Goal: Task Accomplishment & Management: Complete application form

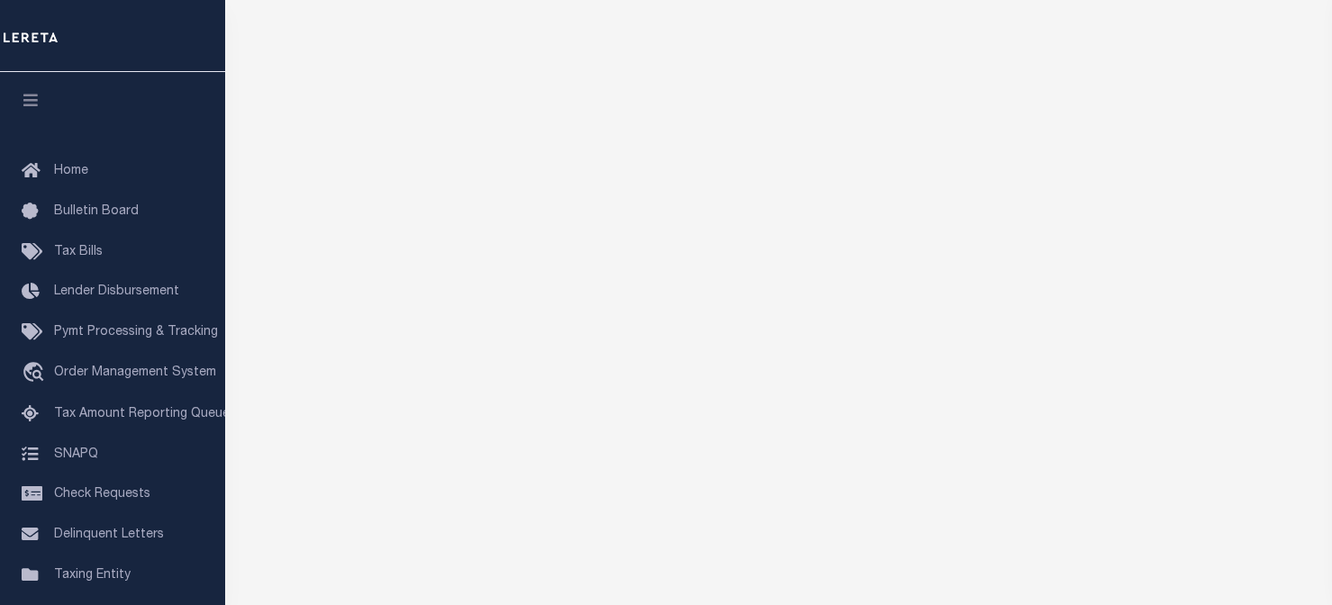
scroll to position [255, 0]
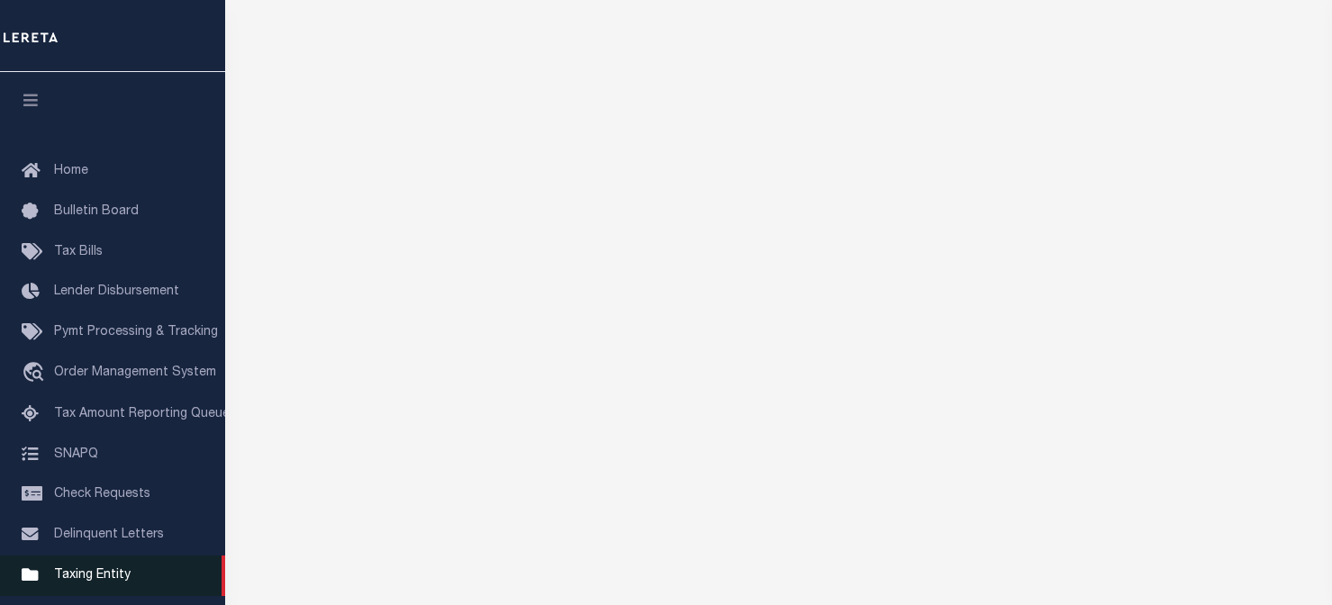
click at [89, 579] on span "Taxing Entity" at bounding box center [92, 575] width 77 height 13
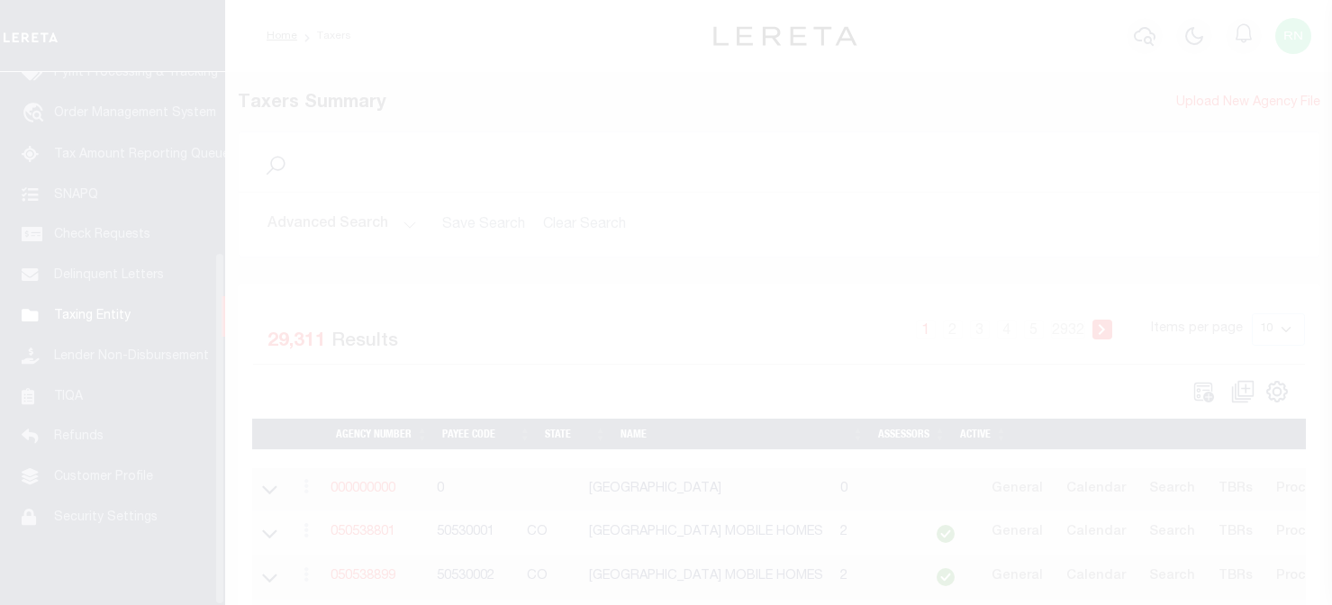
scroll to position [272, 0]
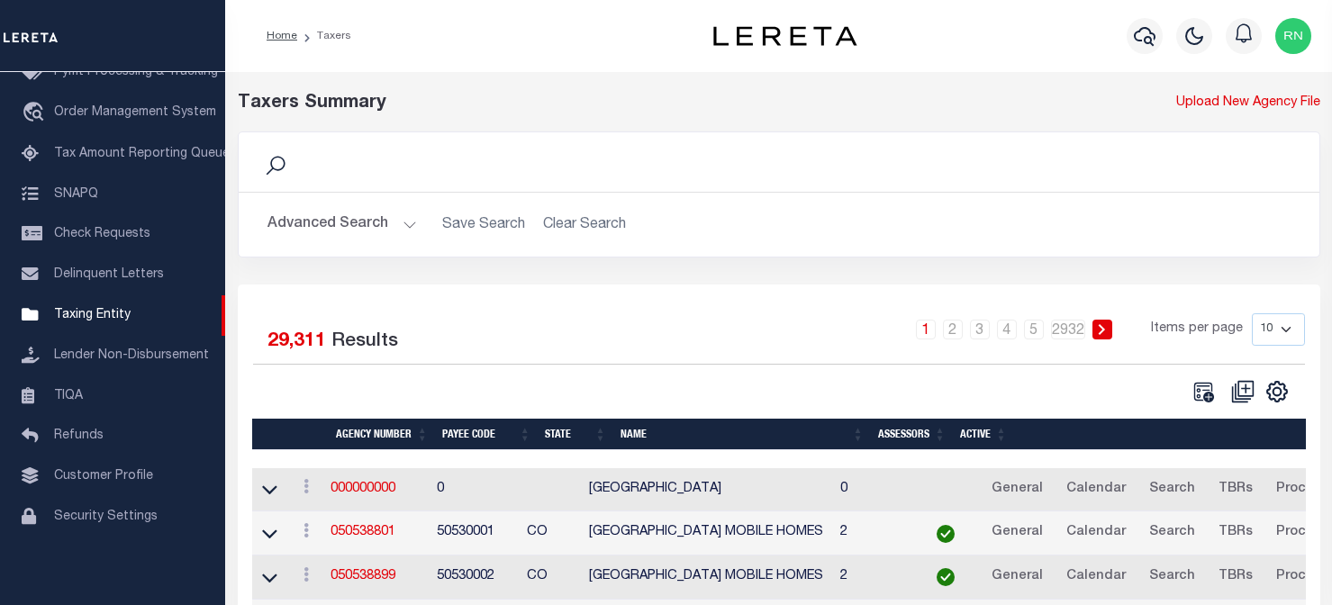
click at [348, 501] on td "000000000" at bounding box center [376, 490] width 106 height 44
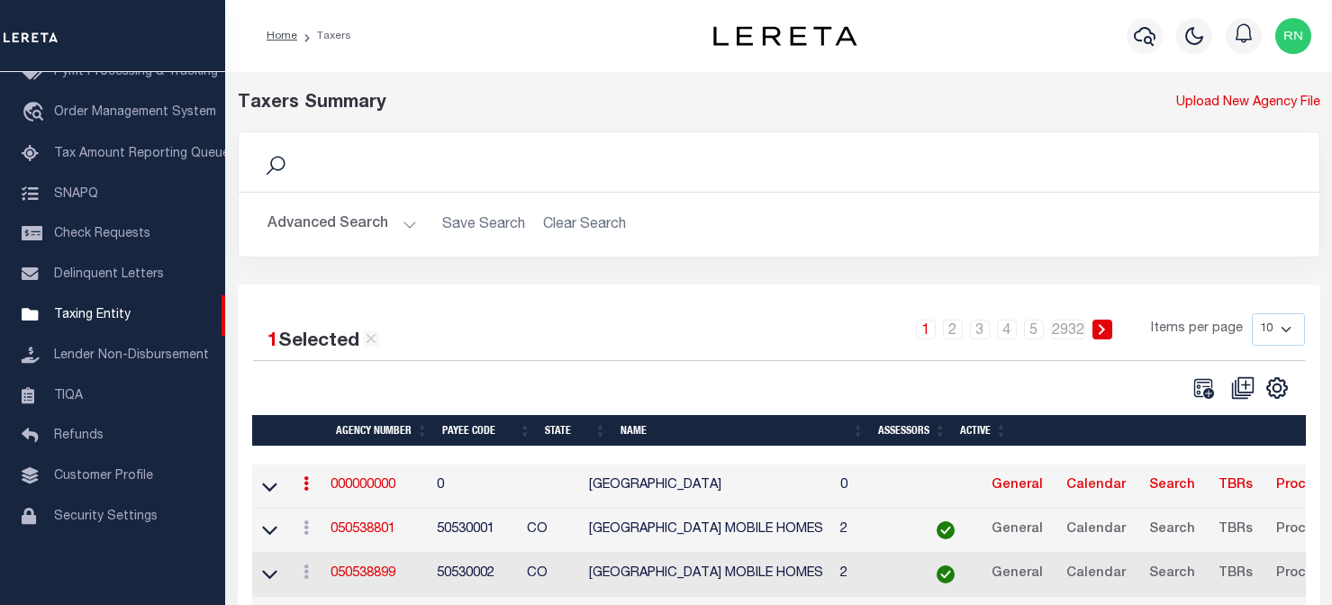
click at [355, 492] on link "000000000" at bounding box center [363, 485] width 65 height 13
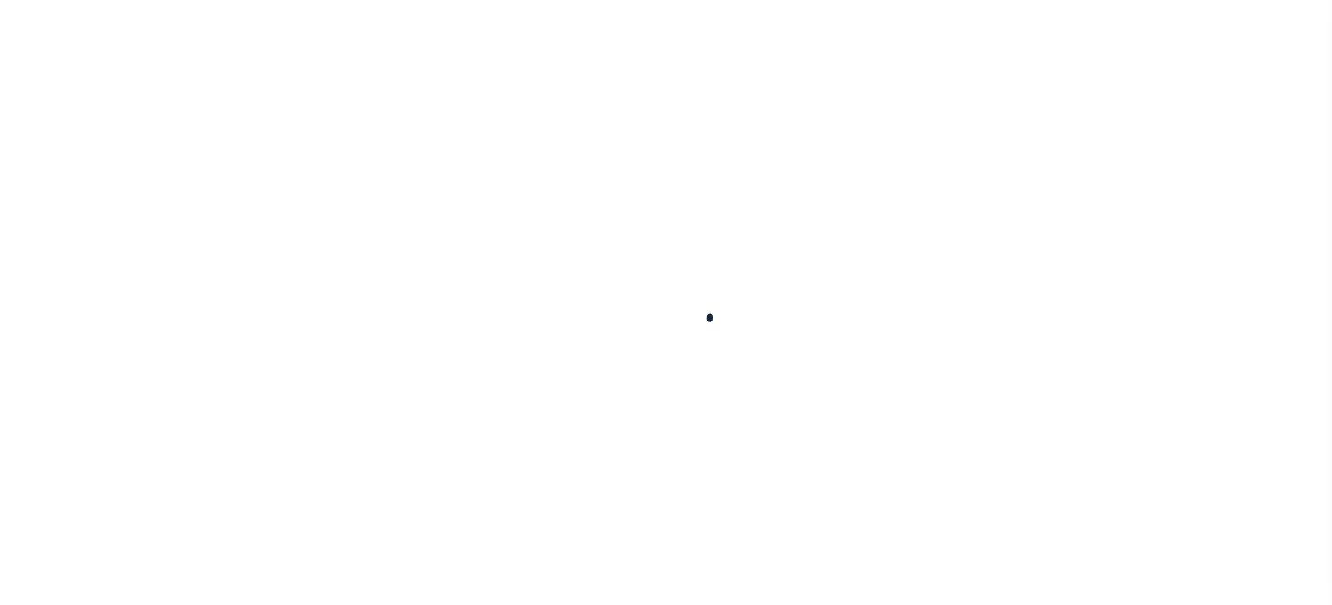
select select
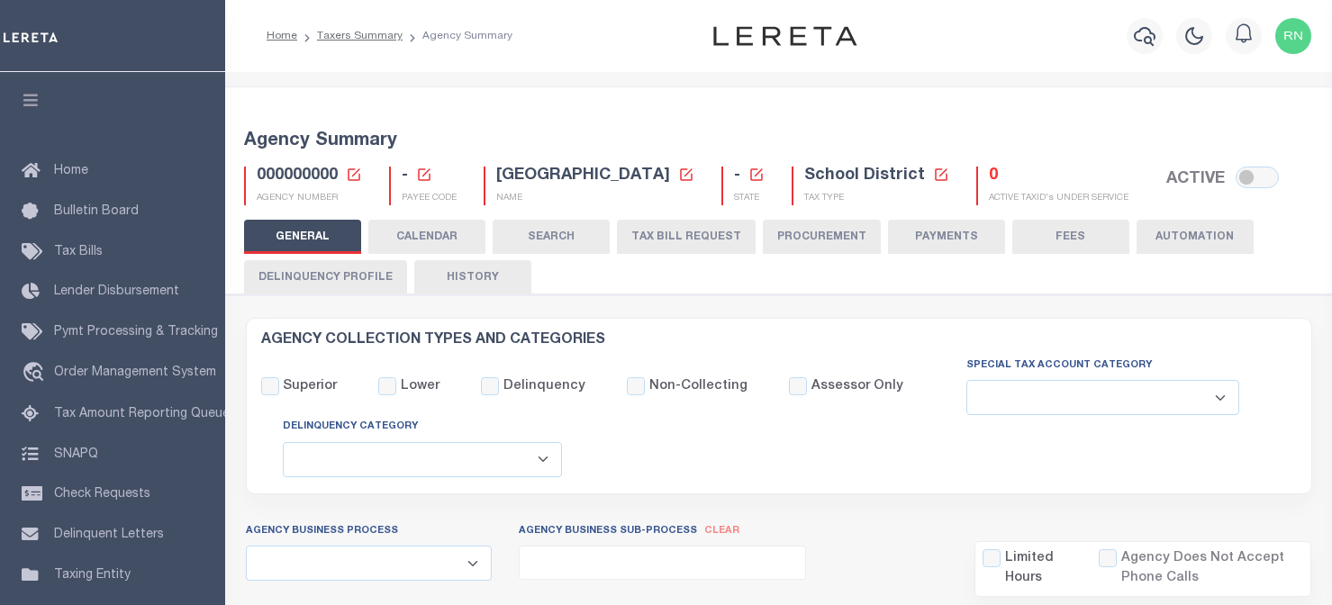
checkbox input "false"
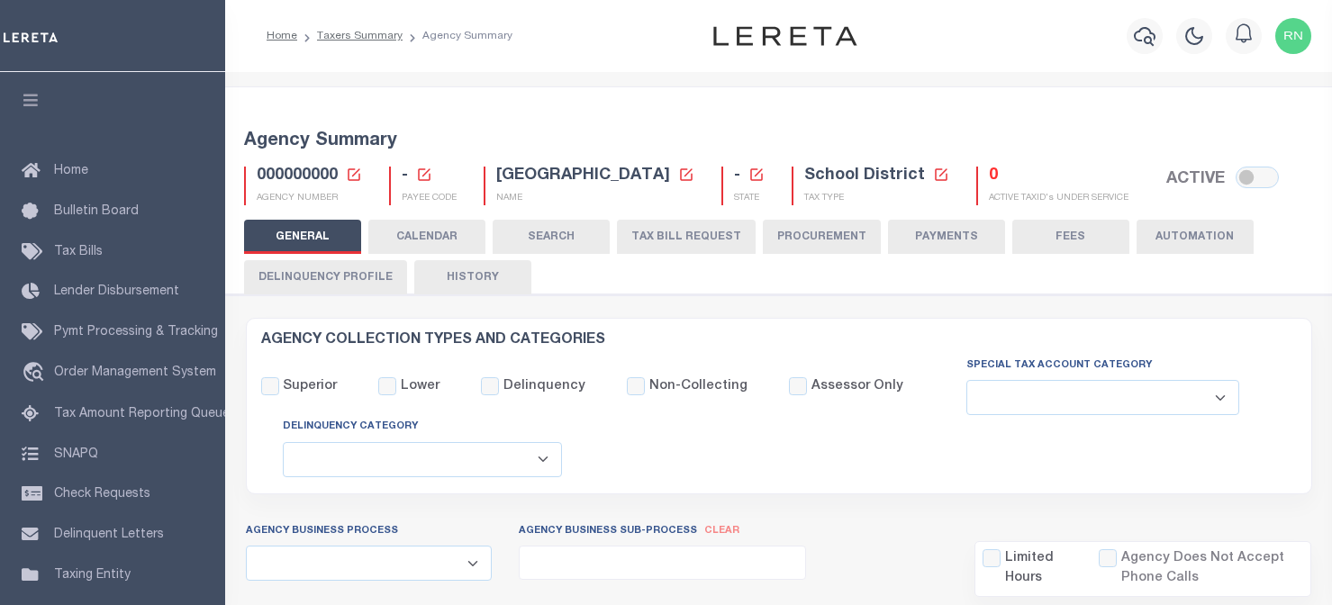
checkbox input "false"
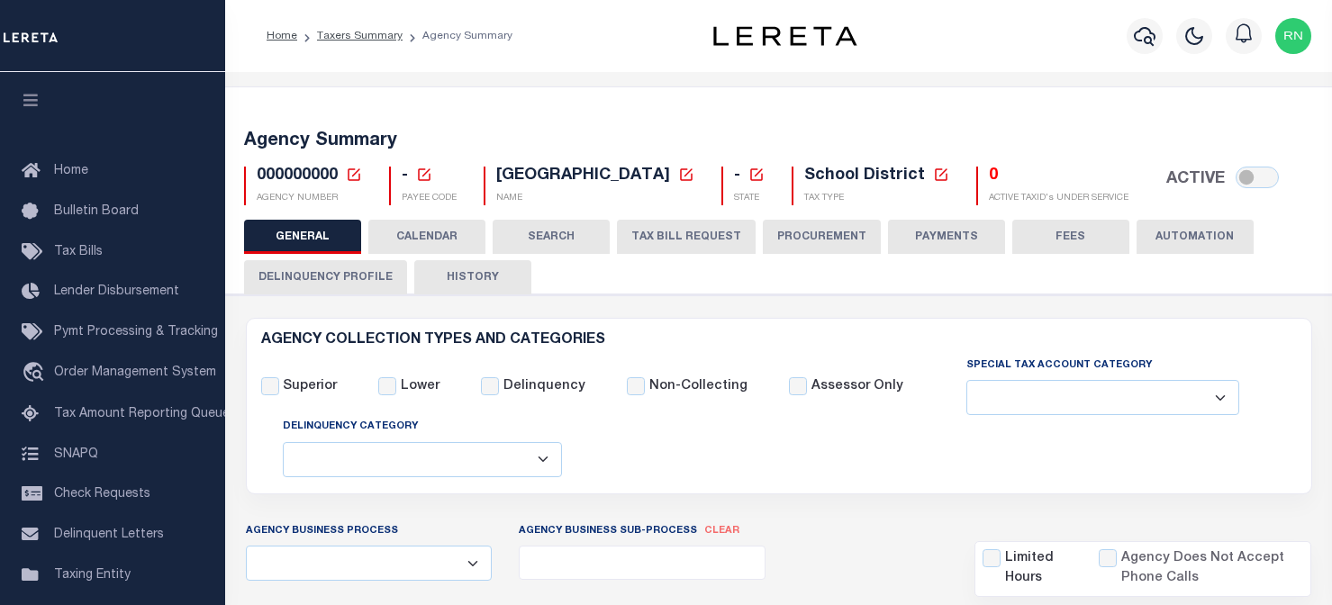
click at [352, 170] on icon at bounding box center [354, 175] width 16 height 16
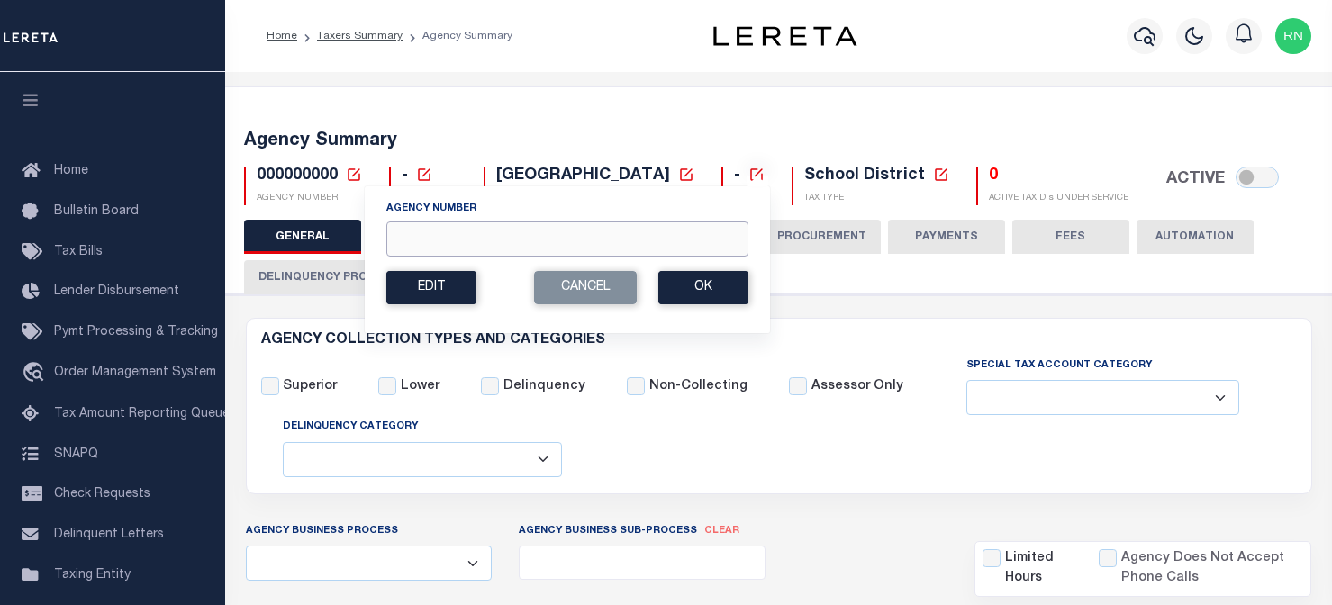
click at [451, 235] on input "Agency Number" at bounding box center [567, 239] width 362 height 35
type input "420360901"
click at [685, 288] on button "Ok" at bounding box center [703, 287] width 90 height 33
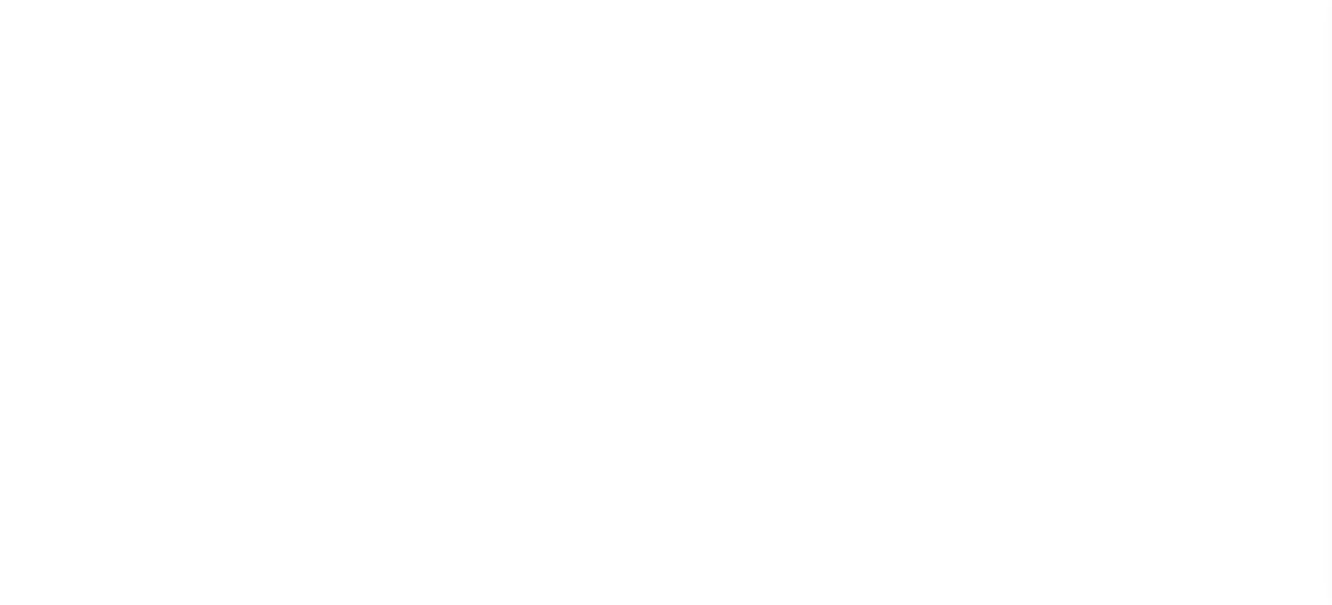
select select "1"
select select
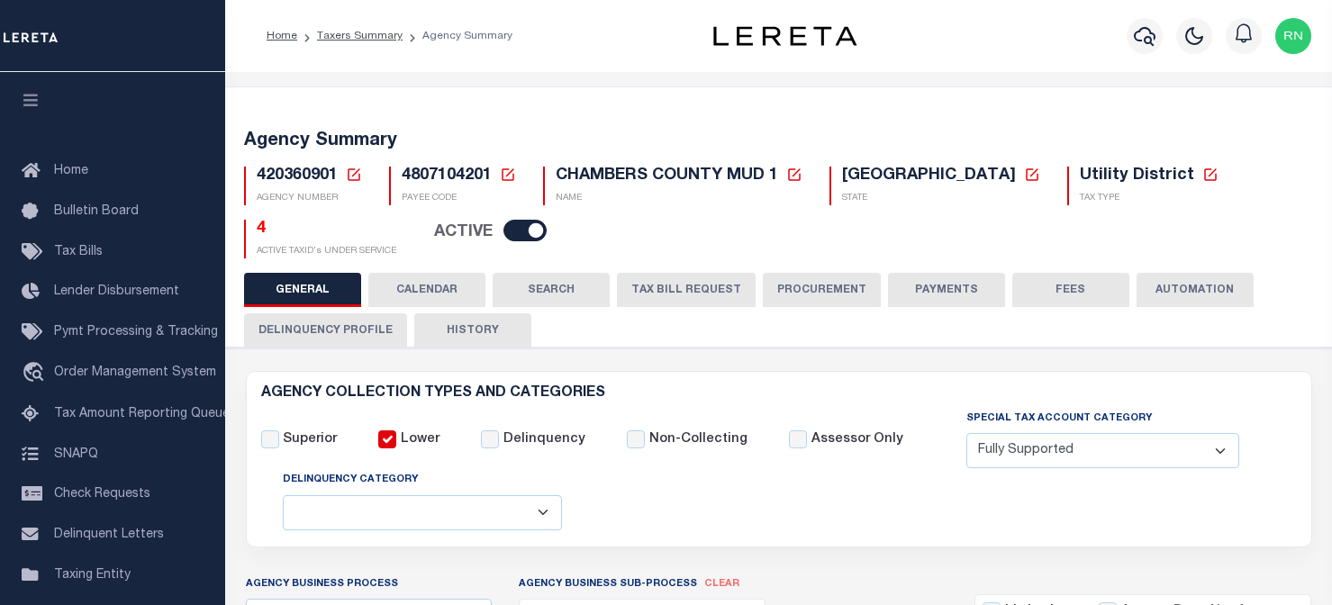
click at [685, 282] on button "TAX BILL REQUEST" at bounding box center [686, 290] width 139 height 34
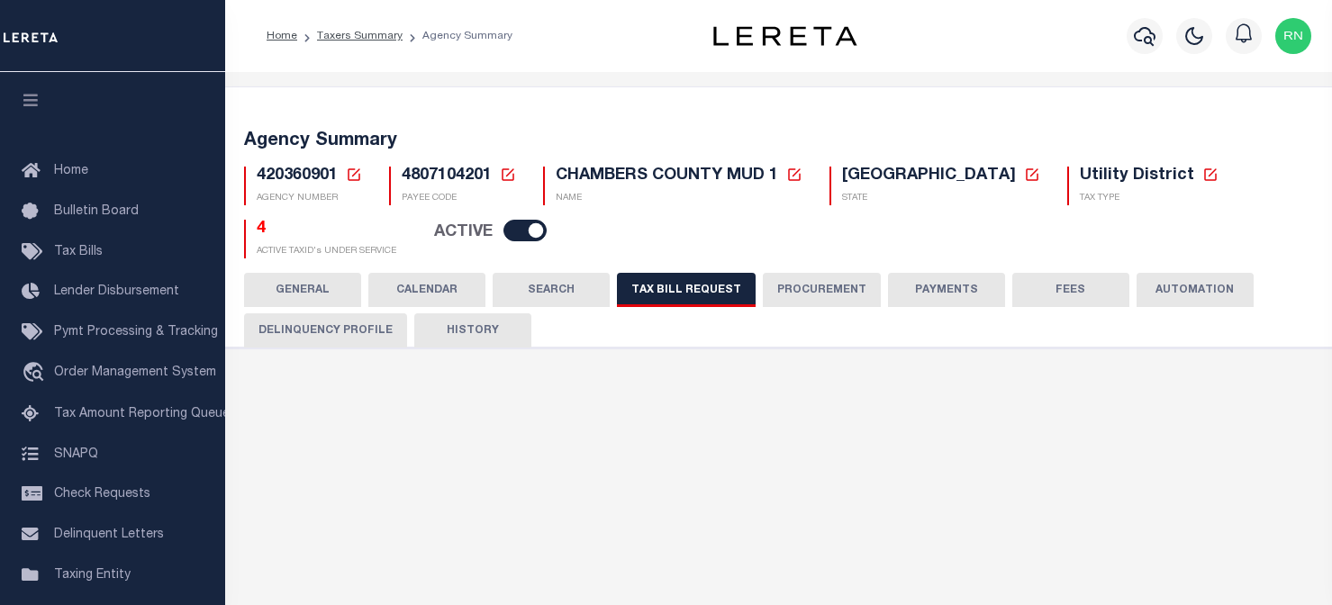
checkbox input "false"
select select "22"
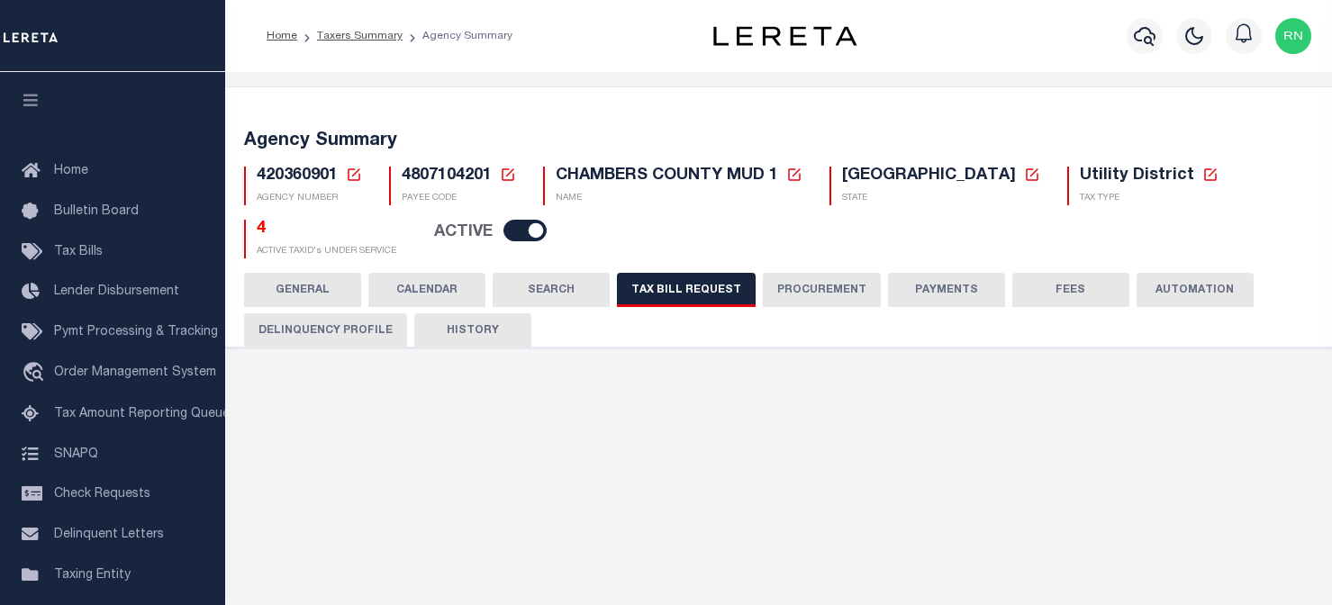
select select "true"
select select "14"
select select
select select "4820180009"
select select "2"
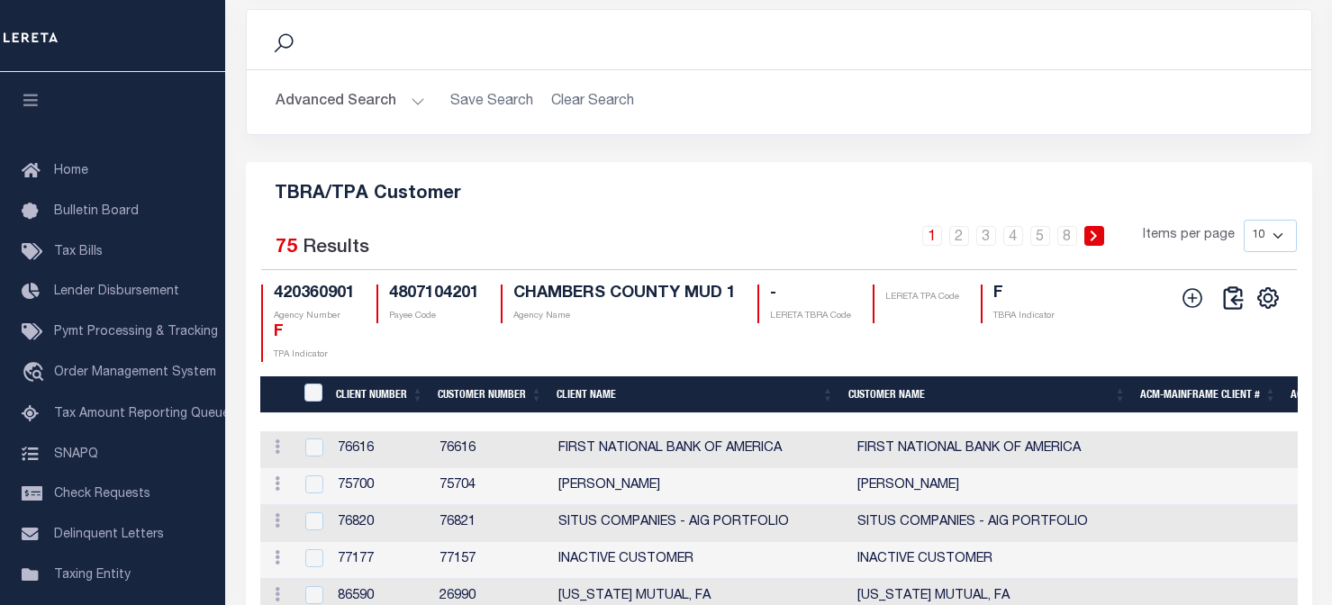
scroll to position [2221, 0]
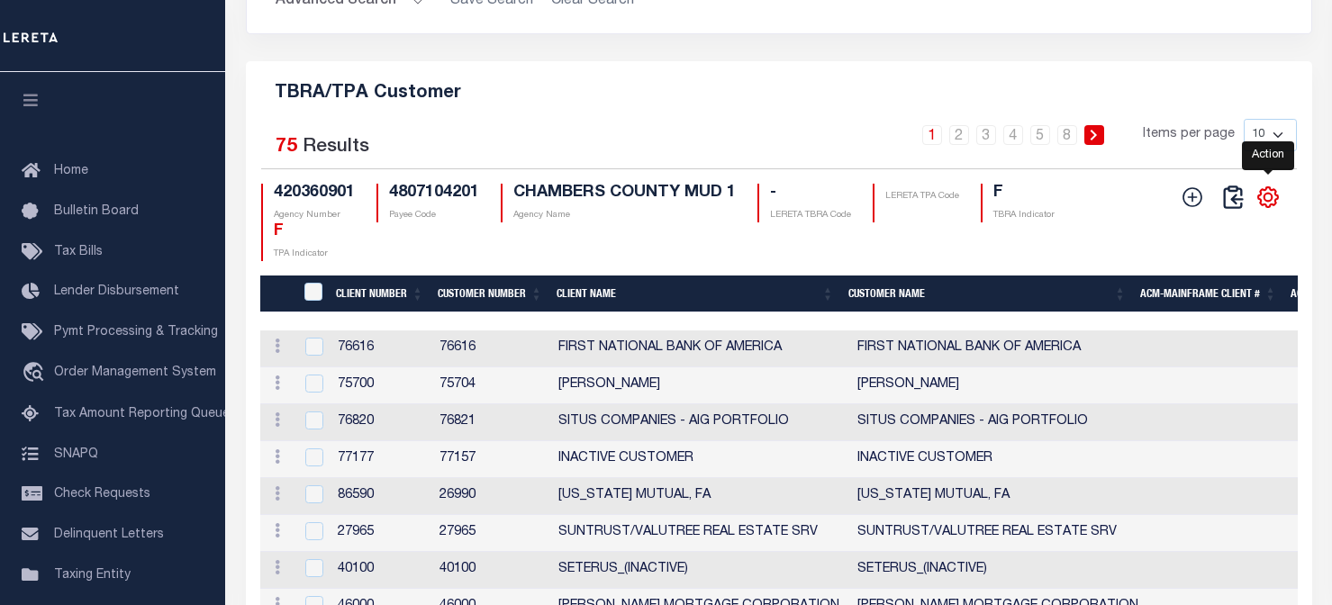
click at [1256, 209] on icon "" at bounding box center [1267, 197] width 23 height 23
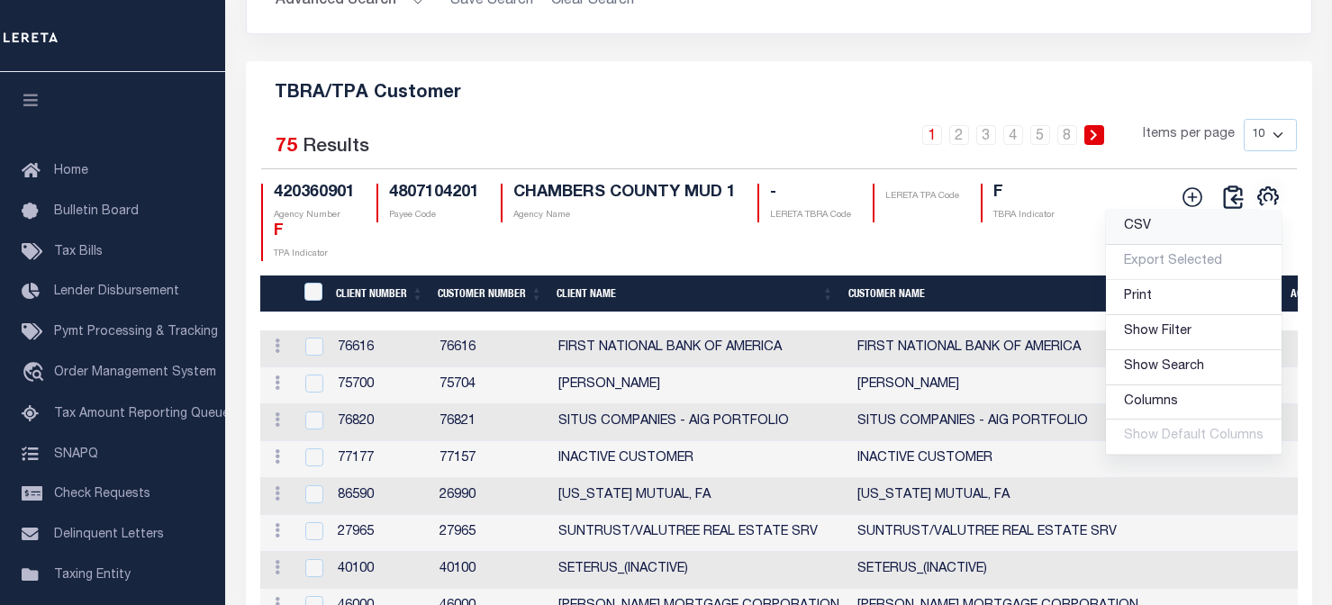
click at [1162, 245] on link "CSV" at bounding box center [1194, 227] width 176 height 35
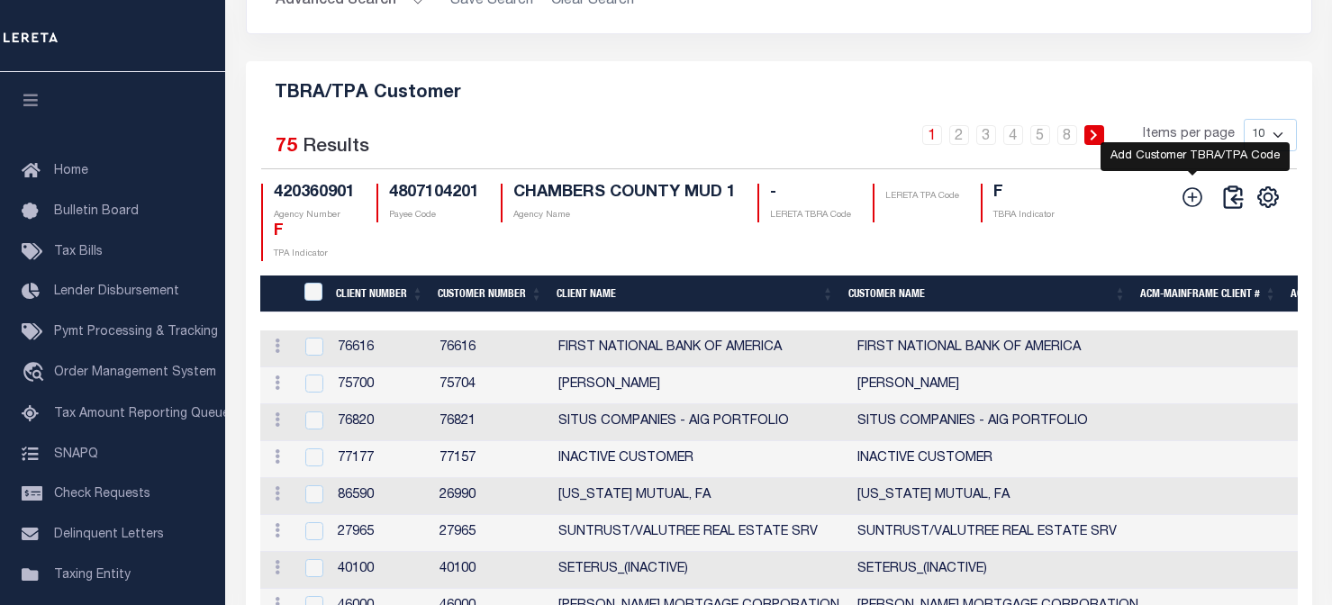
click at [1185, 207] on icon at bounding box center [1193, 197] width 20 height 20
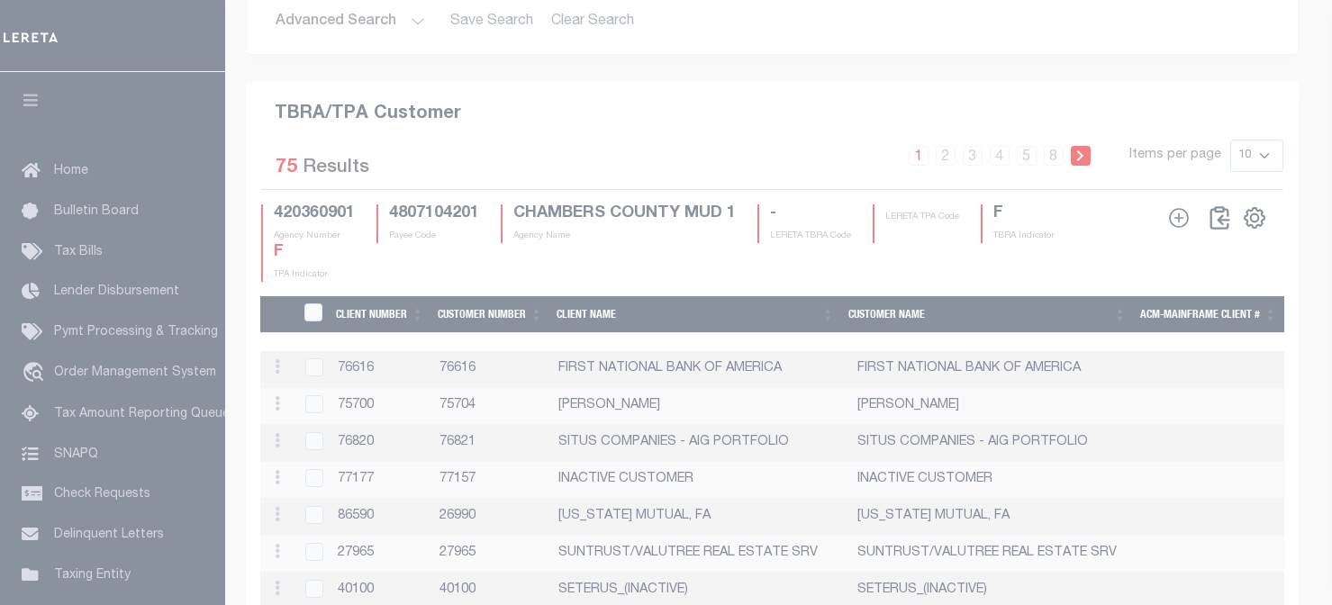
scroll to position [2186, 0]
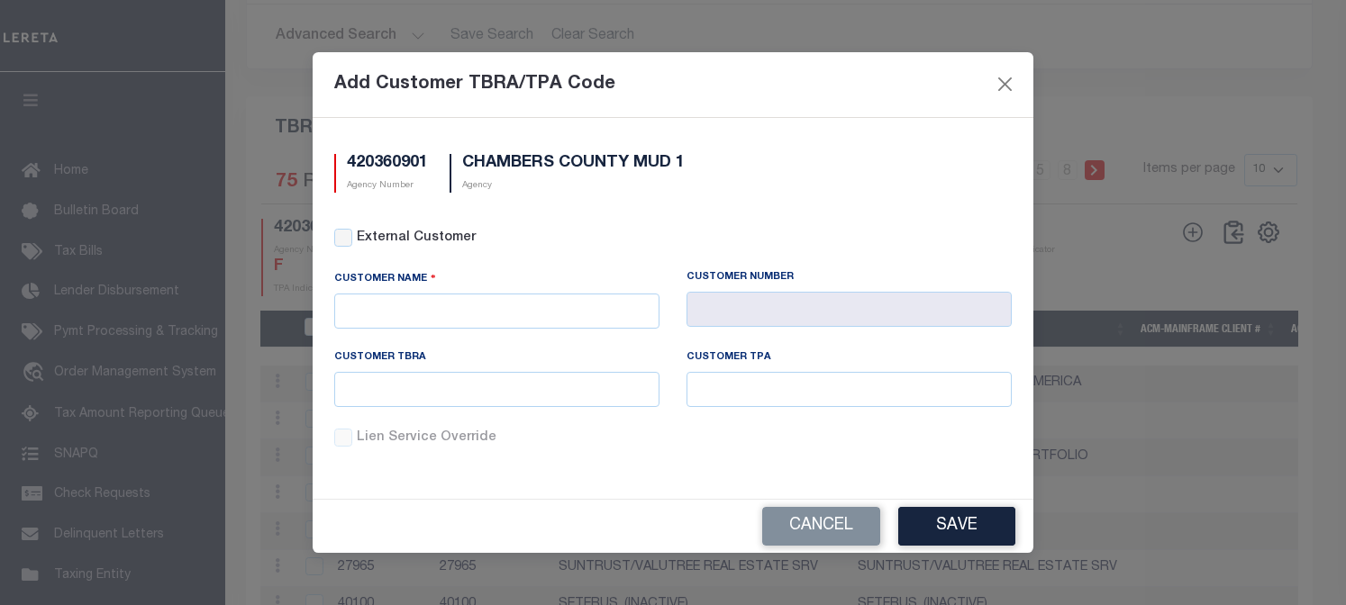
click at [493, 288] on div "Customer Name" at bounding box center [496, 282] width 325 height 24
click at [504, 317] on input "text" at bounding box center [496, 311] width 325 height 35
click at [499, 336] on div "Prosperity Bank" at bounding box center [496, 343] width 323 height 29
type input "Prosperity Bank"
type input "1055"
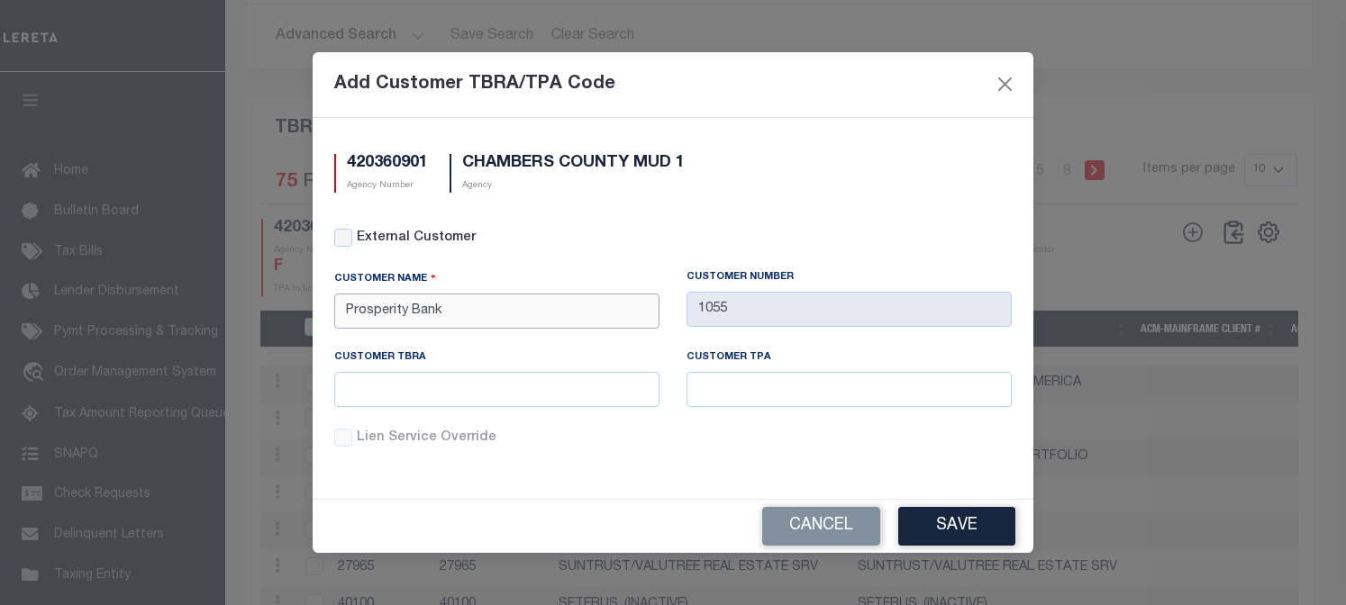
type input "Prosperity Bank"
click at [497, 384] on input "text" at bounding box center [496, 389] width 325 height 35
type input "l"
type input "L1055"
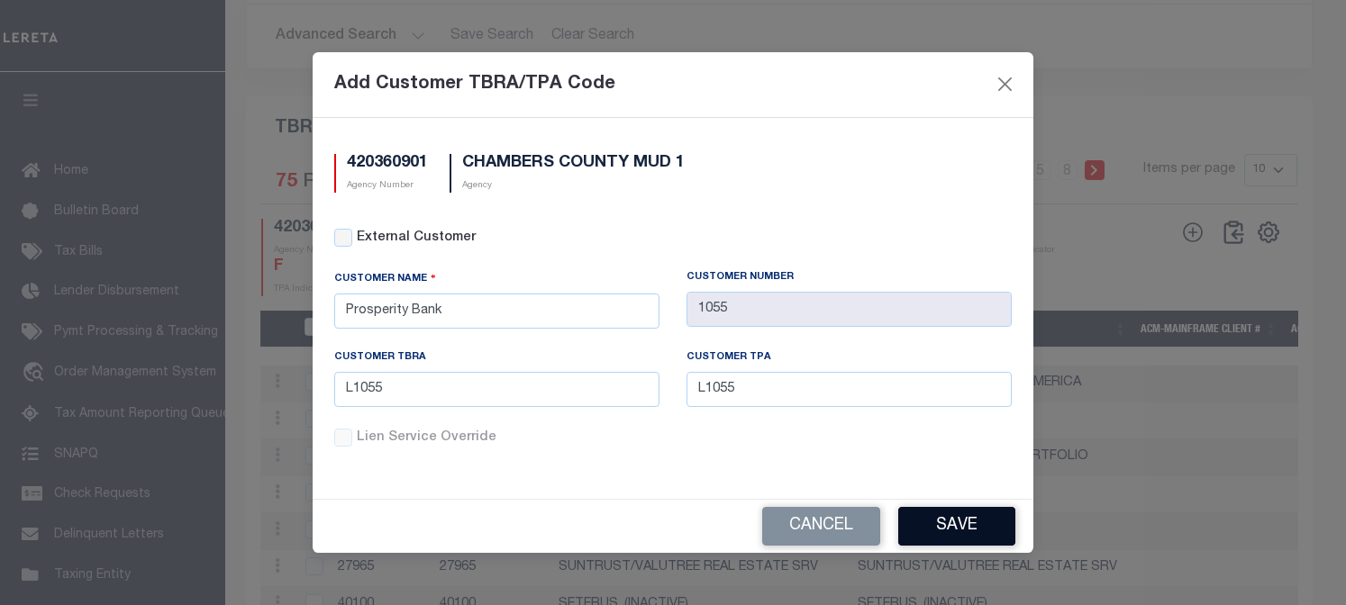
click at [962, 521] on button "Save" at bounding box center [956, 526] width 117 height 39
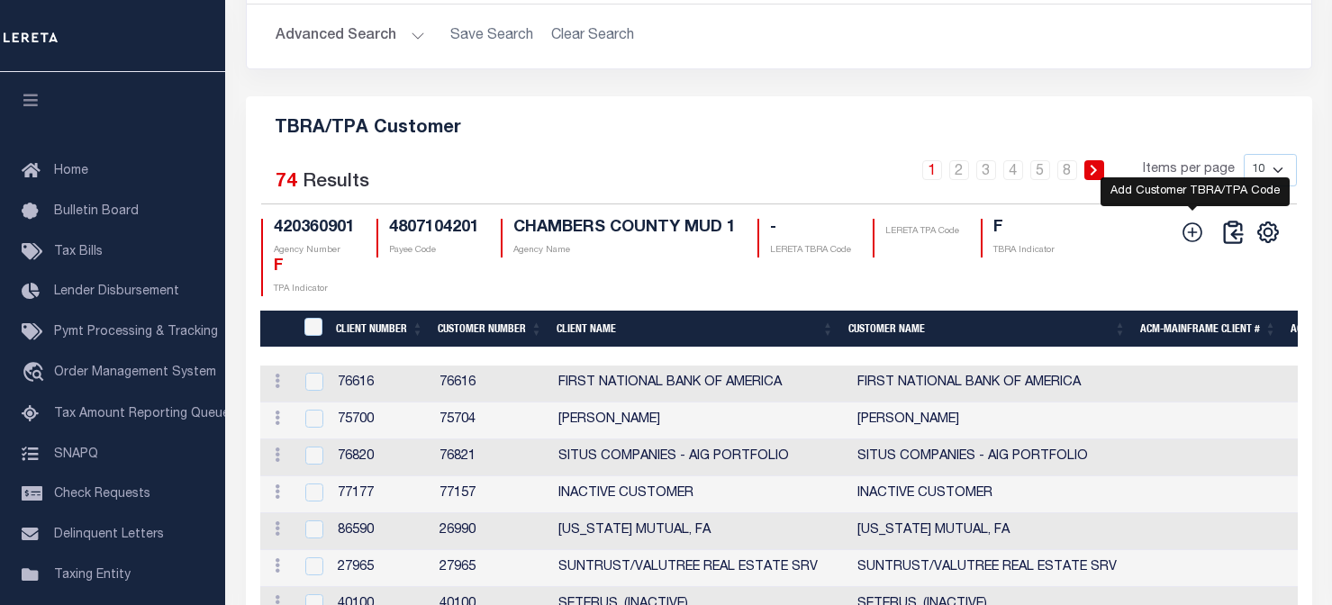
click at [1202, 244] on icon at bounding box center [1192, 232] width 23 height 23
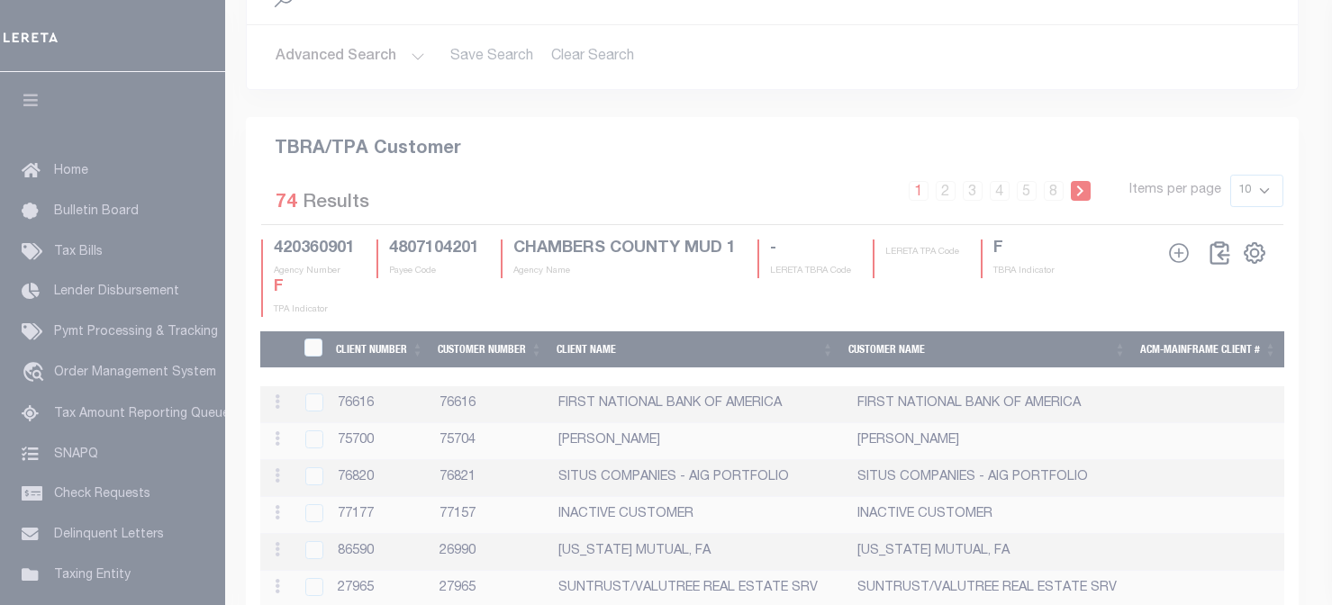
scroll to position [2174, 0]
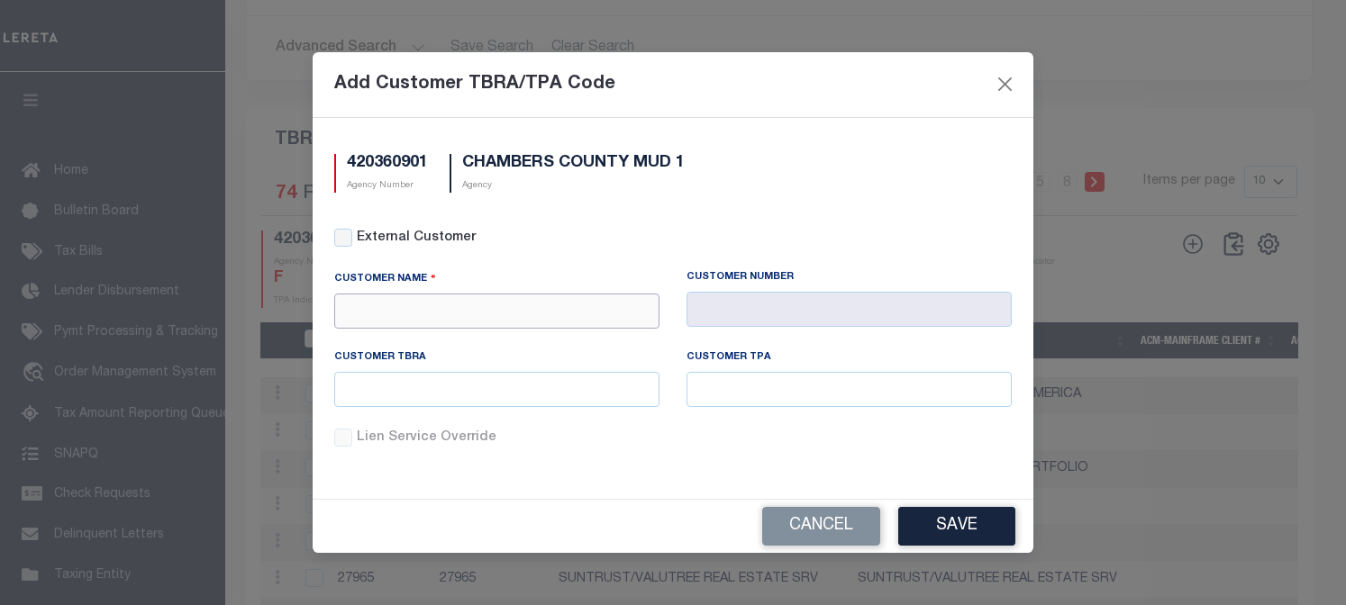
click at [570, 312] on input "text" at bounding box center [496, 311] width 325 height 35
click at [500, 347] on div "Renovo Financial" at bounding box center [496, 343] width 323 height 29
type input "Renovo Financial"
type input "2241"
type input "Renovo Financial"
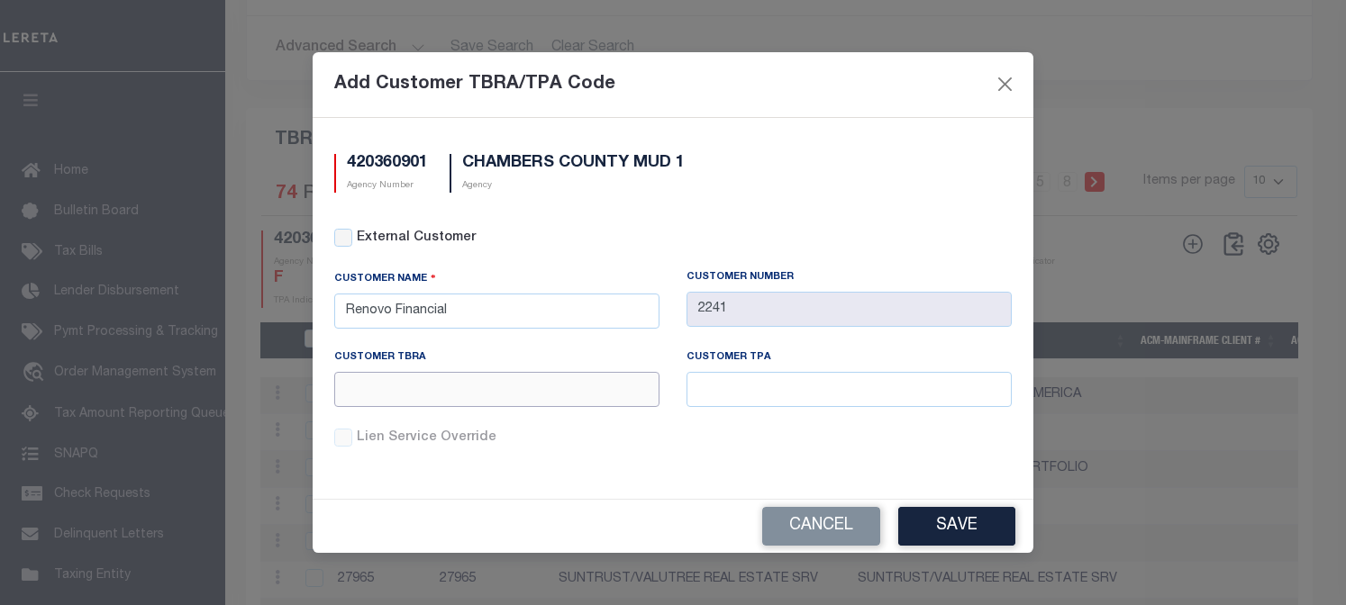
drag, startPoint x: 507, startPoint y: 384, endPoint x: 517, endPoint y: 382, distance: 10.1
click at [507, 384] on input "text" at bounding box center [496, 389] width 325 height 35
type input "L2241"
click at [984, 526] on button "Save" at bounding box center [956, 526] width 117 height 39
